Goal: Navigation & Orientation: Find specific page/section

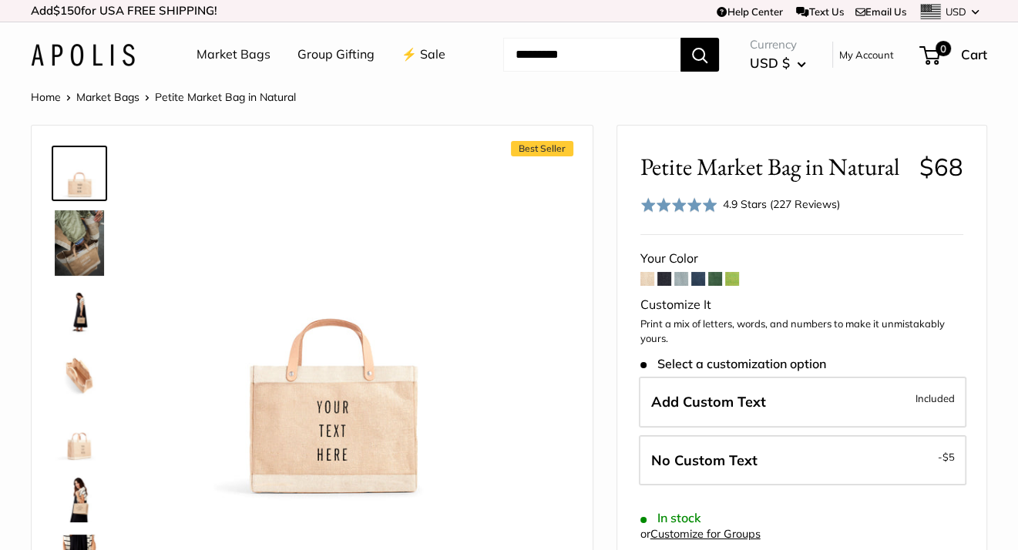
drag, startPoint x: 0, startPoint y: 0, endPoint x: 69, endPoint y: 51, distance: 85.4
click at [68, 51] on img at bounding box center [83, 55] width 104 height 22
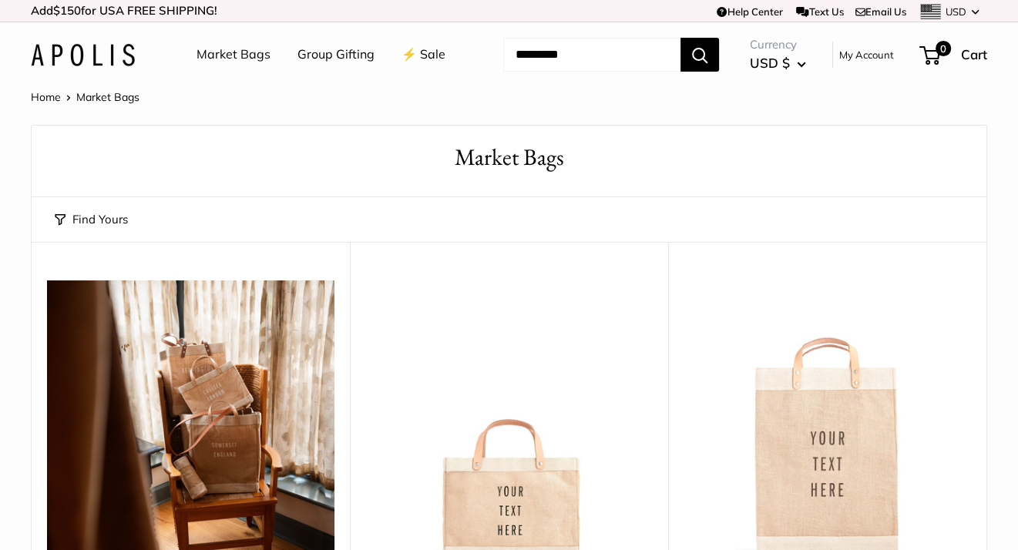
click at [424, 51] on link "⚡️ Sale" at bounding box center [423, 54] width 44 height 23
